Goal: Information Seeking & Learning: Learn about a topic

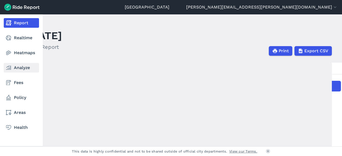
click at [23, 68] on link "Analyze" at bounding box center [21, 68] width 35 height 10
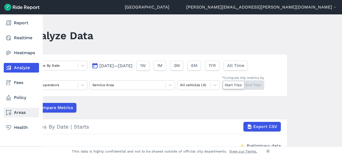
click at [14, 111] on link "Areas" at bounding box center [21, 113] width 35 height 10
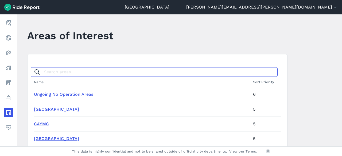
click at [75, 75] on input "Search areas" at bounding box center [154, 72] width 247 height 10
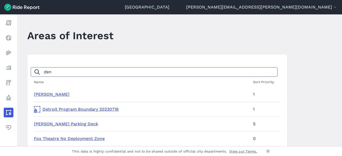
type input "denb"
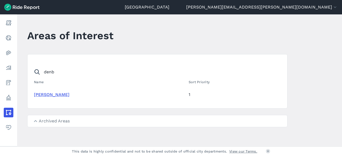
click at [39, 93] on link "[PERSON_NAME]" at bounding box center [52, 94] width 36 height 5
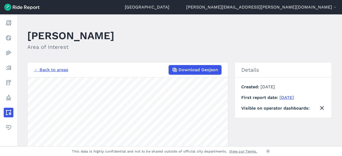
click at [142, 54] on main "[PERSON_NAME] Area of Interest ← Back to areas Download Geojson 2000 ft Details…" at bounding box center [179, 80] width 325 height 132
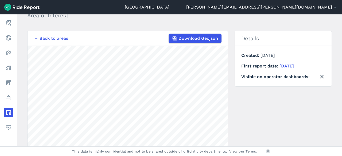
scroll to position [32, 0]
click at [294, 64] on link "[DATE]" at bounding box center [287, 65] width 14 height 5
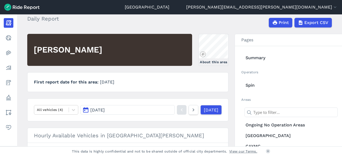
scroll to position [27, 0]
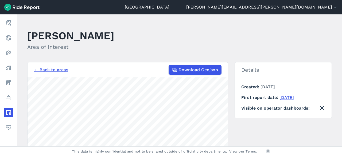
click at [266, 112] on span "Visible on operator dashboards" at bounding box center [275, 108] width 68 height 6
click at [324, 107] on icon at bounding box center [322, 108] width 6 height 6
click at [321, 108] on icon at bounding box center [322, 108] width 6 height 6
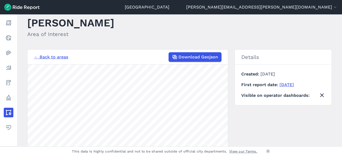
scroll to position [10, 0]
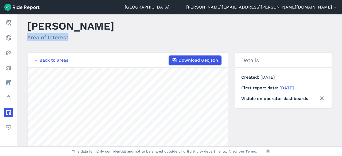
drag, startPoint x: 168, startPoint y: 47, endPoint x: 165, endPoint y: 24, distance: 23.5
click at [165, 24] on main "[PERSON_NAME] Area of Interest ← Back to areas Download Geojson 3000 ft Details…" at bounding box center [179, 80] width 325 height 132
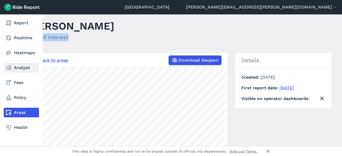
click at [31, 66] on link "Analyze" at bounding box center [21, 68] width 35 height 10
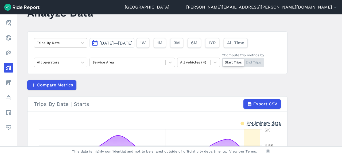
scroll to position [21, 0]
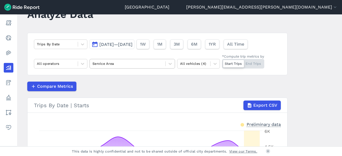
click at [156, 64] on div at bounding box center [128, 64] width 70 height 6
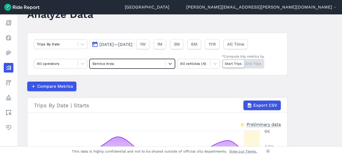
click at [132, 60] on div "Service Area" at bounding box center [128, 64] width 76 height 8
type input "denby"
click at [125, 74] on div "[PERSON_NAME]" at bounding box center [133, 76] width 86 height 9
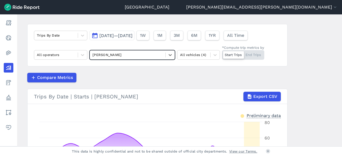
scroll to position [30, 0]
click at [133, 36] on span "[DATE]—[DATE]" at bounding box center [115, 35] width 33 height 5
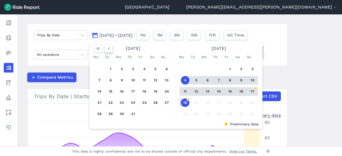
click at [109, 49] on icon "button" at bounding box center [108, 48] width 5 height 5
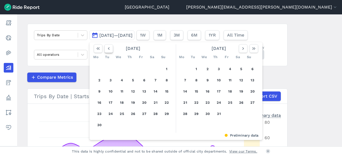
click at [109, 49] on icon "button" at bounding box center [108, 48] width 5 height 5
click at [105, 45] on button "button" at bounding box center [109, 48] width 9 height 9
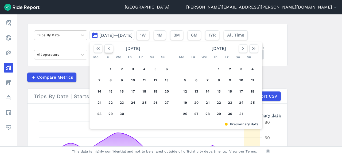
click at [105, 45] on button "button" at bounding box center [109, 48] width 9 height 9
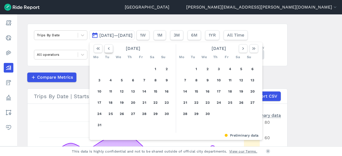
click at [105, 45] on button "button" at bounding box center [109, 48] width 9 height 9
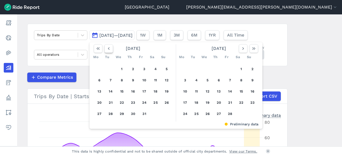
click at [105, 45] on button "button" at bounding box center [109, 48] width 9 height 9
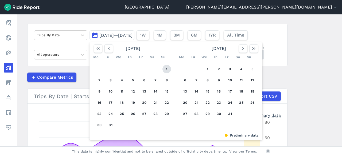
click at [165, 68] on button "1" at bounding box center [167, 69] width 9 height 9
click at [242, 51] on icon "button" at bounding box center [243, 48] width 5 height 5
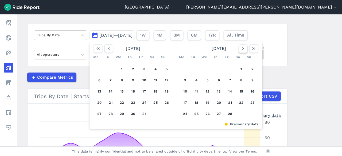
click at [242, 51] on icon "button" at bounding box center [243, 48] width 5 height 5
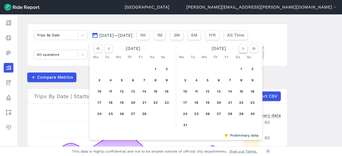
click at [242, 51] on icon "button" at bounding box center [243, 48] width 5 height 5
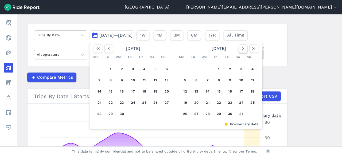
click at [242, 51] on icon "button" at bounding box center [243, 48] width 5 height 5
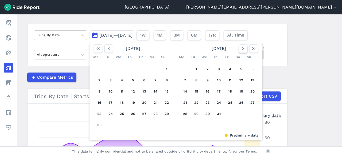
click at [242, 51] on icon "button" at bounding box center [243, 48] width 5 height 5
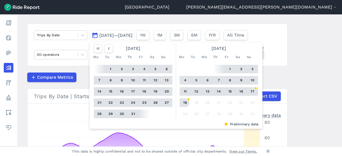
click at [185, 103] on button "18" at bounding box center [185, 103] width 9 height 9
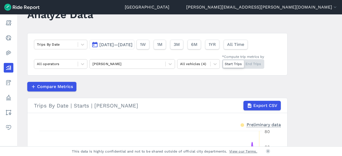
scroll to position [17, 0]
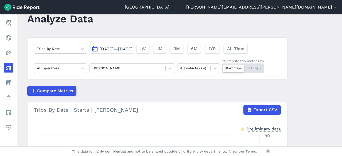
click at [112, 48] on span "[DATE]—[DATE]" at bounding box center [115, 49] width 33 height 5
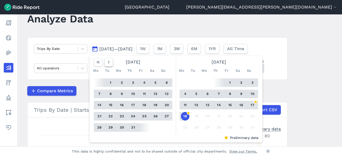
click at [106, 62] on icon "button" at bounding box center [108, 62] width 5 height 5
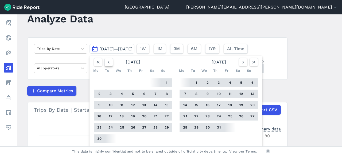
click at [106, 62] on icon "button" at bounding box center [108, 62] width 5 height 5
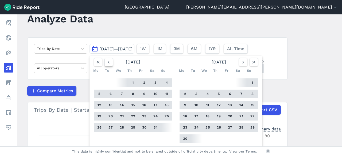
click at [106, 62] on icon "button" at bounding box center [108, 62] width 5 height 5
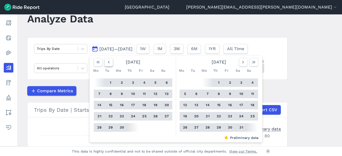
click at [106, 62] on icon "button" at bounding box center [108, 62] width 5 height 5
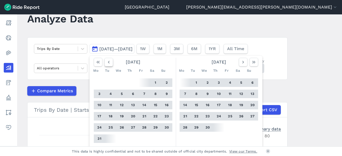
click at [106, 62] on icon "button" at bounding box center [108, 62] width 5 height 5
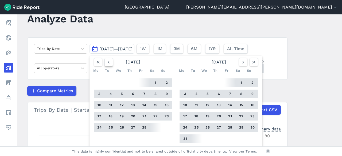
click at [106, 62] on icon "button" at bounding box center [108, 62] width 5 height 5
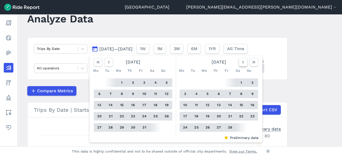
click at [239, 60] on button "button" at bounding box center [243, 62] width 9 height 9
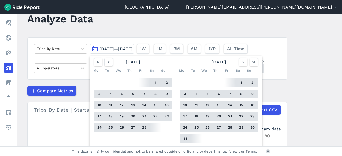
click at [153, 84] on button "1" at bounding box center [155, 83] width 9 height 9
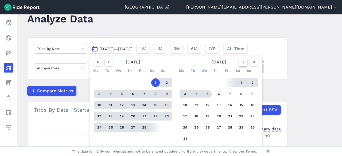
click at [243, 65] on button "button" at bounding box center [243, 62] width 9 height 9
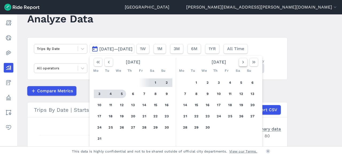
click at [243, 65] on button "button" at bounding box center [243, 62] width 9 height 9
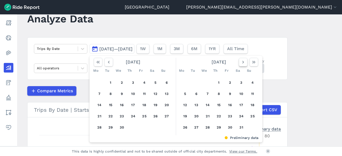
click at [243, 65] on button "button" at bounding box center [243, 62] width 9 height 9
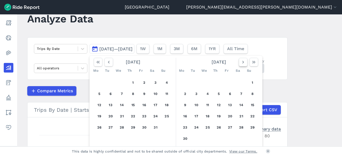
click at [243, 65] on button "button" at bounding box center [243, 62] width 9 height 9
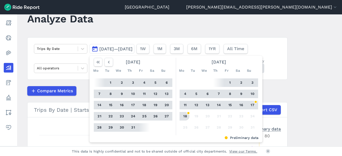
click at [187, 117] on button "18" at bounding box center [185, 116] width 9 height 9
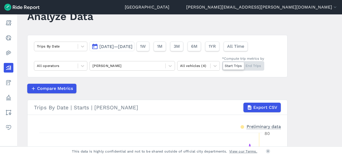
scroll to position [18, 0]
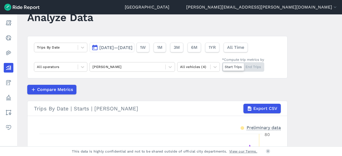
click at [133, 47] on span "[DATE]—[DATE]" at bounding box center [115, 47] width 33 height 5
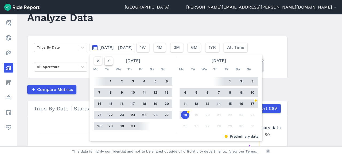
click at [108, 61] on icon "button" at bounding box center [108, 60] width 5 height 5
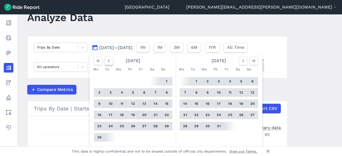
click at [108, 61] on icon "button" at bounding box center [108, 60] width 5 height 5
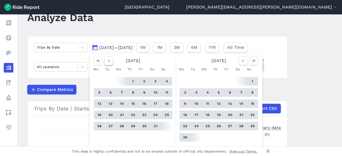
click at [108, 61] on icon "button" at bounding box center [108, 60] width 5 height 5
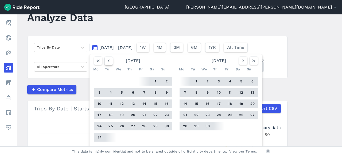
click at [108, 61] on icon "button" at bounding box center [108, 60] width 5 height 5
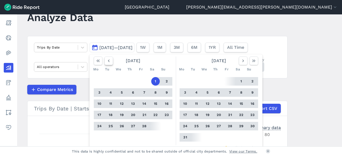
click at [108, 61] on icon "button" at bounding box center [108, 60] width 5 height 5
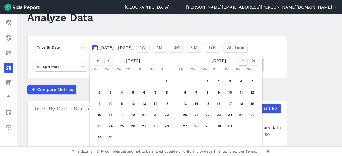
click at [241, 62] on icon "button" at bounding box center [243, 60] width 5 height 5
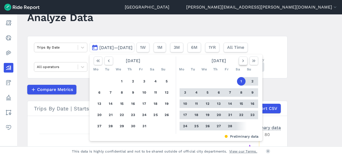
click at [243, 62] on icon "button" at bounding box center [243, 60] width 5 height 5
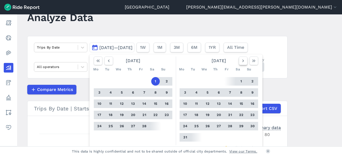
click at [241, 63] on icon "button" at bounding box center [243, 60] width 5 height 5
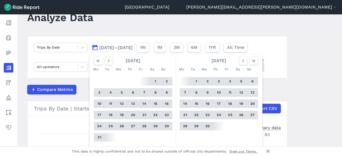
click at [150, 79] on div at bounding box center [155, 81] width 11 height 9
click at [156, 83] on button "1" at bounding box center [155, 81] width 9 height 9
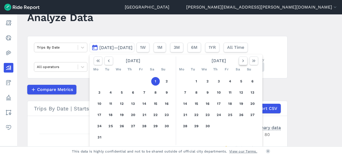
click at [242, 62] on icon "button" at bounding box center [243, 60] width 5 height 5
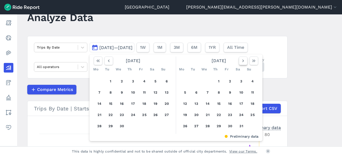
click at [242, 62] on icon "button" at bounding box center [243, 60] width 5 height 5
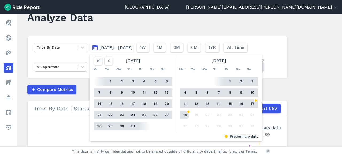
click at [187, 115] on button "18" at bounding box center [185, 115] width 9 height 9
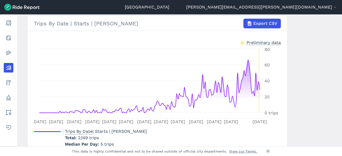
scroll to position [130, 0]
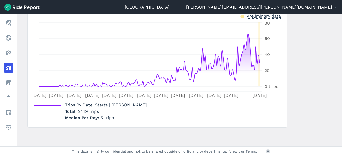
drag, startPoint x: 172, startPoint y: 124, endPoint x: 133, endPoint y: 117, distance: 39.9
click at [133, 117] on p "Median Per Day 5 trips" at bounding box center [106, 118] width 82 height 6
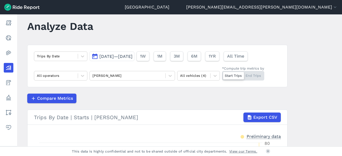
scroll to position [8, 0]
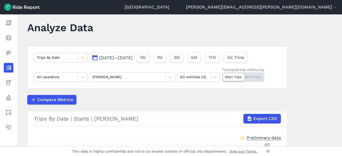
click at [255, 80] on div "Start Trips End Trips" at bounding box center [243, 77] width 42 height 10
click at [222, 76] on input "*Compute trip metrics by Start Trips End Trips" at bounding box center [222, 73] width 0 height 3
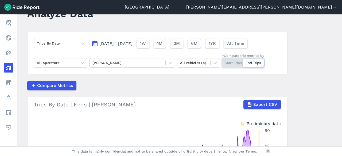
scroll to position [22, 0]
click at [232, 62] on div "Start Trips End Trips" at bounding box center [243, 64] width 42 height 10
click at [222, 62] on input "*Compute trip metrics by Start Trips End Trips" at bounding box center [222, 60] width 0 height 3
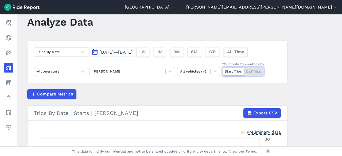
scroll to position [13, 0]
click at [70, 55] on div "Trips By Date" at bounding box center [56, 52] width 44 height 8
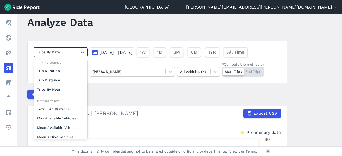
scroll to position [0, 0]
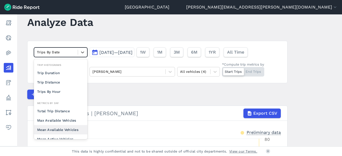
click at [162, 101] on article "option Mean Available Vehicles focused, 0 of 2. 10 results available. Use Up an…" at bounding box center [157, 143] width 260 height 204
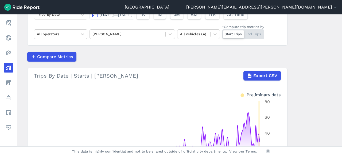
scroll to position [62, 0]
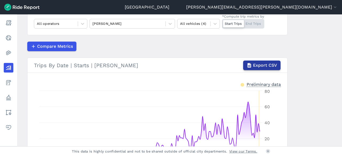
click at [269, 66] on span "Export CSV" at bounding box center [265, 65] width 24 height 6
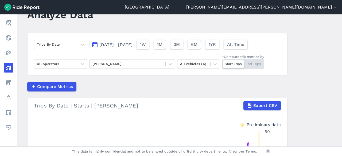
scroll to position [19, 0]
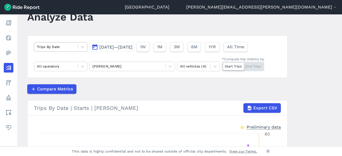
click at [70, 43] on div "Trips By Date" at bounding box center [56, 47] width 44 height 8
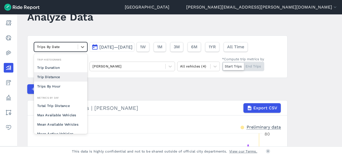
click at [60, 79] on div "Trip Distance" at bounding box center [60, 76] width 53 height 9
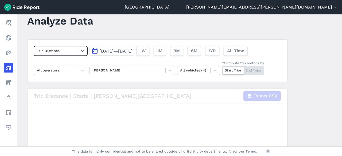
scroll to position [12, 0]
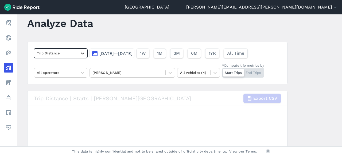
click at [83, 50] on div at bounding box center [82, 53] width 9 height 9
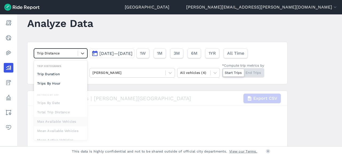
scroll to position [46, 0]
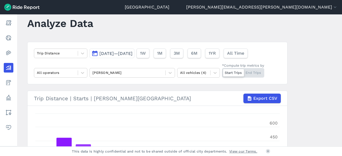
click at [200, 84] on div "Trip Distance [DATE]—[DATE] 1W 1M 3M 6M 1YR All Time All operators [PERSON_NAME…" at bounding box center [157, 63] width 260 height 43
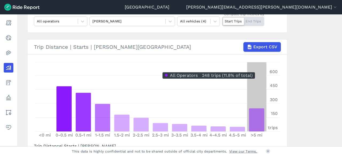
scroll to position [64, 0]
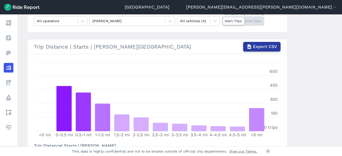
click at [265, 48] on span "Export CSV" at bounding box center [265, 47] width 24 height 6
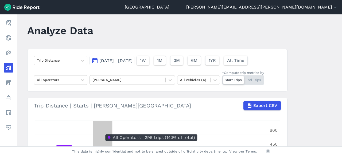
scroll to position [4, 0]
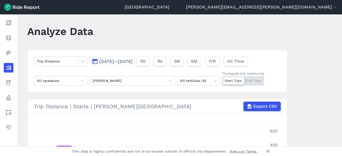
click at [327, 84] on main "Analyze Data Trip Distance [DATE]—[DATE] 1W 1M 3M 6M 1YR All Time All operators…" at bounding box center [179, 80] width 325 height 132
click at [71, 61] on div at bounding box center [56, 61] width 38 height 6
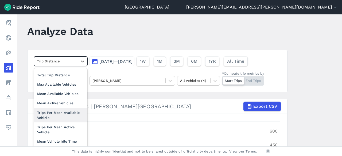
scroll to position [46, 0]
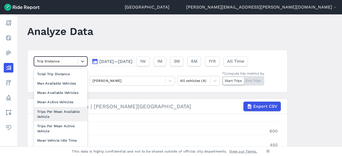
click at [59, 115] on div "Trips Per Mean Available Vehicle" at bounding box center [60, 114] width 53 height 14
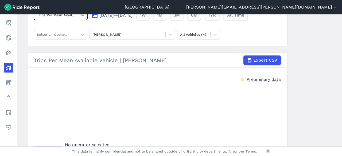
scroll to position [30, 0]
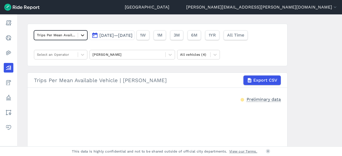
click at [80, 35] on icon at bounding box center [82, 35] width 5 height 5
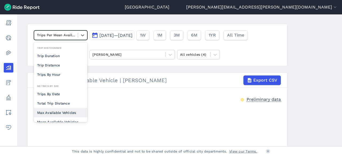
scroll to position [15, 0]
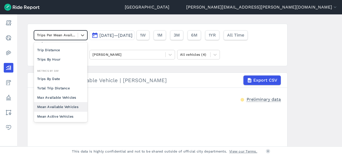
click at [58, 108] on div "Mean Available Vehicles" at bounding box center [60, 106] width 53 height 9
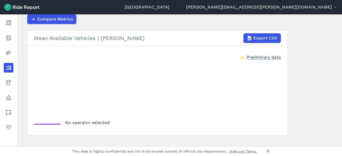
scroll to position [80, 0]
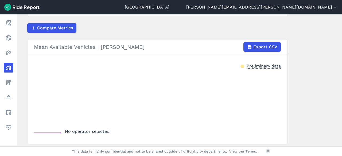
click at [97, 129] on div "No operator selected" at bounding box center [72, 133] width 76 height 9
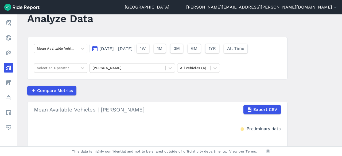
scroll to position [17, 0]
click at [65, 67] on div at bounding box center [56, 68] width 38 height 6
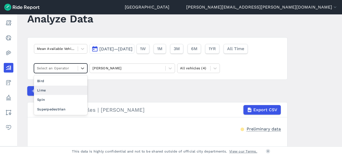
click at [49, 93] on div "Lime" at bounding box center [60, 90] width 53 height 9
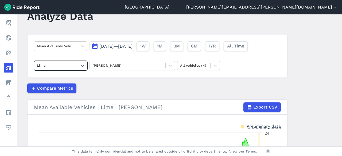
scroll to position [19, 0]
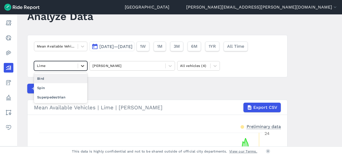
click at [83, 62] on div at bounding box center [82, 66] width 9 height 9
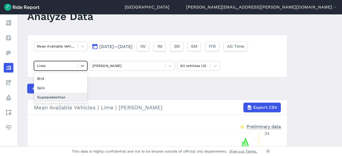
click at [63, 95] on div "Superpedestrian" at bounding box center [60, 97] width 53 height 9
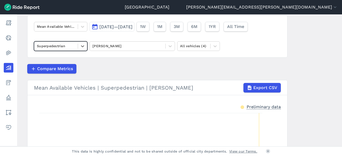
scroll to position [38, 0]
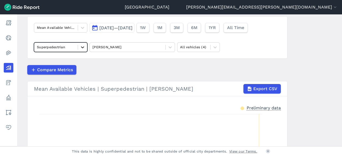
click at [80, 43] on div at bounding box center [82, 47] width 9 height 9
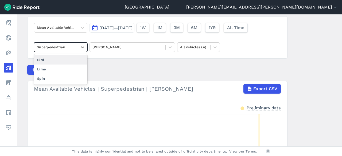
click at [64, 59] on div "Bird" at bounding box center [60, 59] width 53 height 9
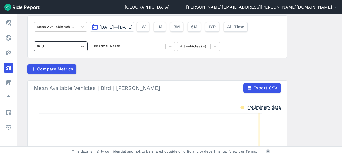
scroll to position [37, 0]
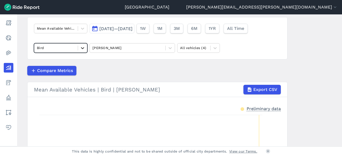
click at [81, 46] on icon at bounding box center [82, 47] width 5 height 5
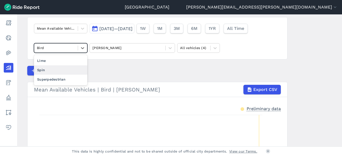
click at [69, 72] on div "Spin" at bounding box center [60, 70] width 53 height 9
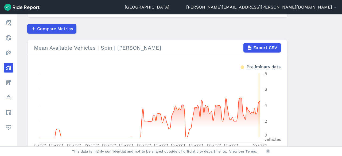
scroll to position [76, 0]
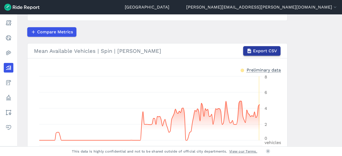
click at [274, 48] on span "Export CSV" at bounding box center [265, 51] width 24 height 6
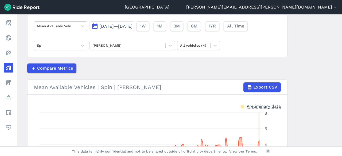
scroll to position [39, 0]
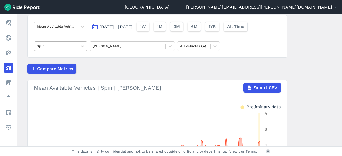
click at [76, 46] on div "Spin" at bounding box center [56, 46] width 44 height 8
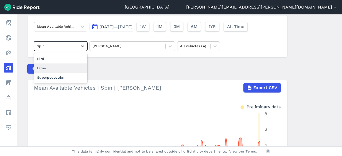
click at [65, 71] on div "Lime" at bounding box center [60, 68] width 53 height 9
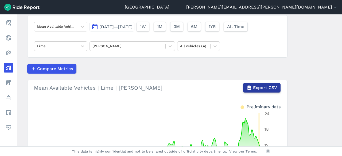
click at [269, 87] on span "Export CSV" at bounding box center [265, 88] width 24 height 6
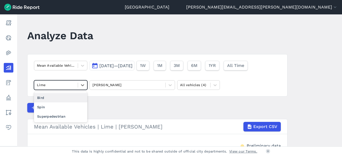
click at [76, 84] on div "Lime" at bounding box center [56, 85] width 44 height 8
click at [73, 66] on div at bounding box center [56, 66] width 38 height 6
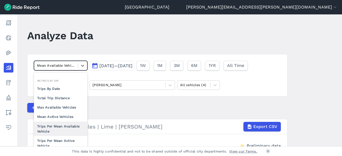
scroll to position [46, 0]
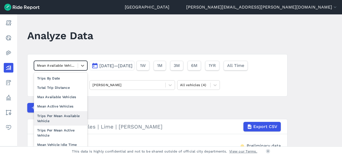
click at [67, 119] on div "Trips Per Mean Available Vehicle" at bounding box center [60, 119] width 53 height 14
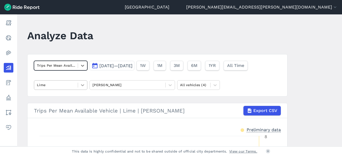
click at [82, 85] on icon at bounding box center [82, 85] width 3 height 2
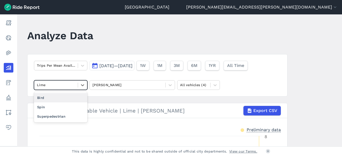
click at [69, 99] on div "Bird" at bounding box center [60, 97] width 53 height 9
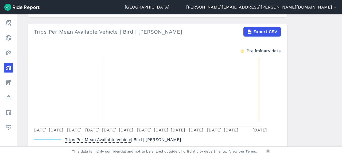
scroll to position [60, 0]
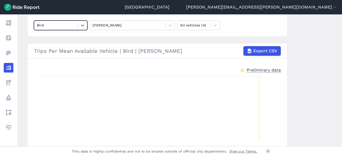
click at [72, 25] on div at bounding box center [56, 25] width 38 height 6
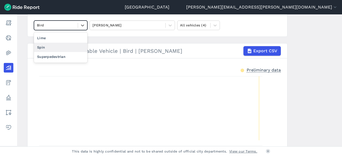
click at [61, 44] on div "Spin" at bounding box center [60, 47] width 53 height 9
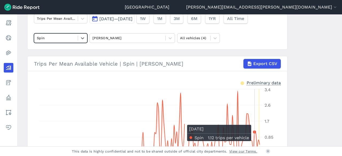
scroll to position [35, 0]
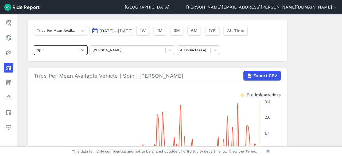
click at [75, 47] on div "Spin" at bounding box center [56, 50] width 44 height 8
click at [272, 73] on span "Export CSV" at bounding box center [265, 76] width 24 height 6
click at [82, 48] on icon at bounding box center [82, 50] width 5 height 5
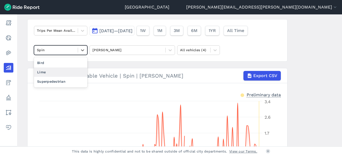
click at [66, 74] on div "Lime" at bounding box center [60, 72] width 53 height 9
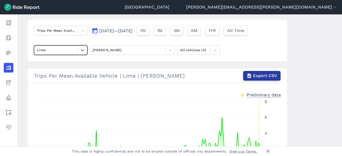
click at [274, 76] on span "Export CSV" at bounding box center [265, 76] width 24 height 6
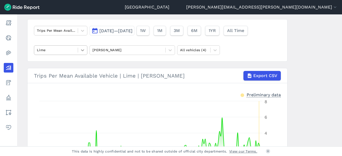
click at [82, 53] on div at bounding box center [82, 50] width 9 height 9
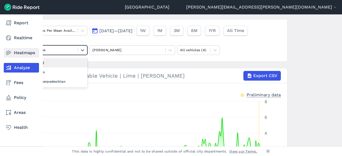
click at [7, 53] on icon at bounding box center [8, 53] width 6 height 6
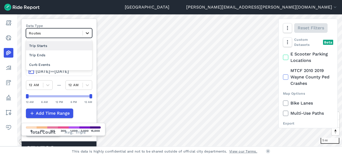
click at [87, 32] on icon at bounding box center [87, 32] width 5 height 5
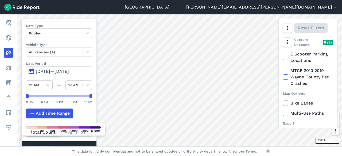
click at [85, 123] on div "Count Type" at bounding box center [59, 125] width 66 height 5
click at [26, 128] on input "Count Type Total Count Avg. Trips" at bounding box center [26, 129] width 0 height 3
click at [57, 140] on div "Data Type Routes Vehicle Type All vehicles (4) Data Period Mar 1, 2025—[DATE] 1…" at bounding box center [58, 88] width 75 height 138
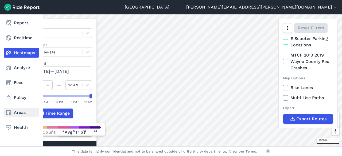
click at [8, 113] on icon at bounding box center [8, 113] width 6 height 6
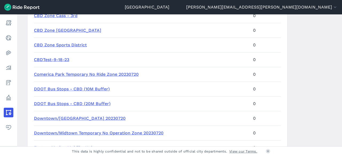
scroll to position [565, 0]
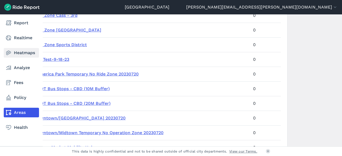
click at [18, 49] on link "Heatmaps" at bounding box center [21, 53] width 35 height 10
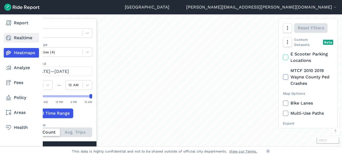
click at [22, 36] on link "Realtime" at bounding box center [21, 38] width 35 height 10
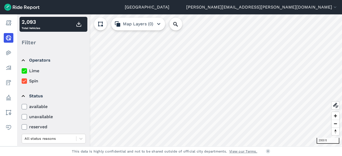
scroll to position [44, 0]
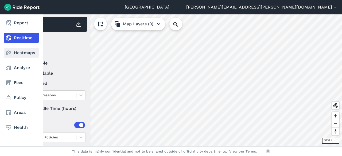
click at [6, 53] on use at bounding box center [8, 53] width 5 height 5
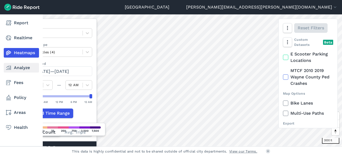
click at [20, 67] on link "Analyze" at bounding box center [21, 68] width 35 height 10
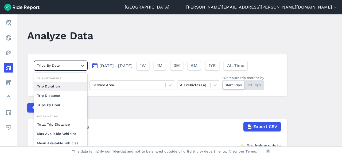
click at [73, 68] on div at bounding box center [56, 66] width 38 height 6
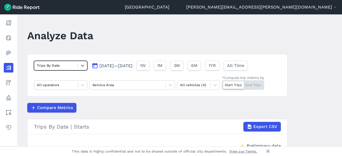
click at [73, 68] on div at bounding box center [56, 66] width 38 height 6
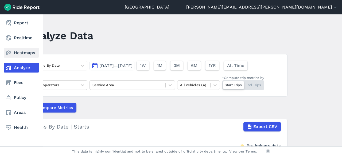
click at [8, 53] on use at bounding box center [8, 53] width 5 height 5
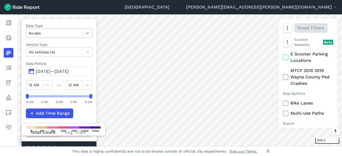
click at [86, 34] on div at bounding box center [87, 33] width 9 height 9
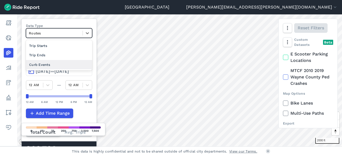
click at [60, 63] on div "Curb Events" at bounding box center [59, 64] width 66 height 9
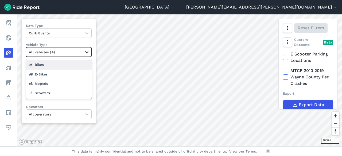
click at [89, 52] on icon at bounding box center [86, 53] width 3 height 2
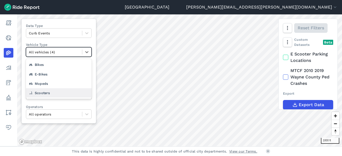
click at [58, 91] on div "Scooters" at bounding box center [59, 93] width 66 height 9
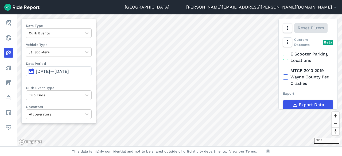
scroll to position [4, 0]
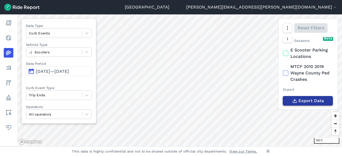
click at [317, 100] on span "Export Data" at bounding box center [311, 101] width 25 height 6
